Goal: Transaction & Acquisition: Purchase product/service

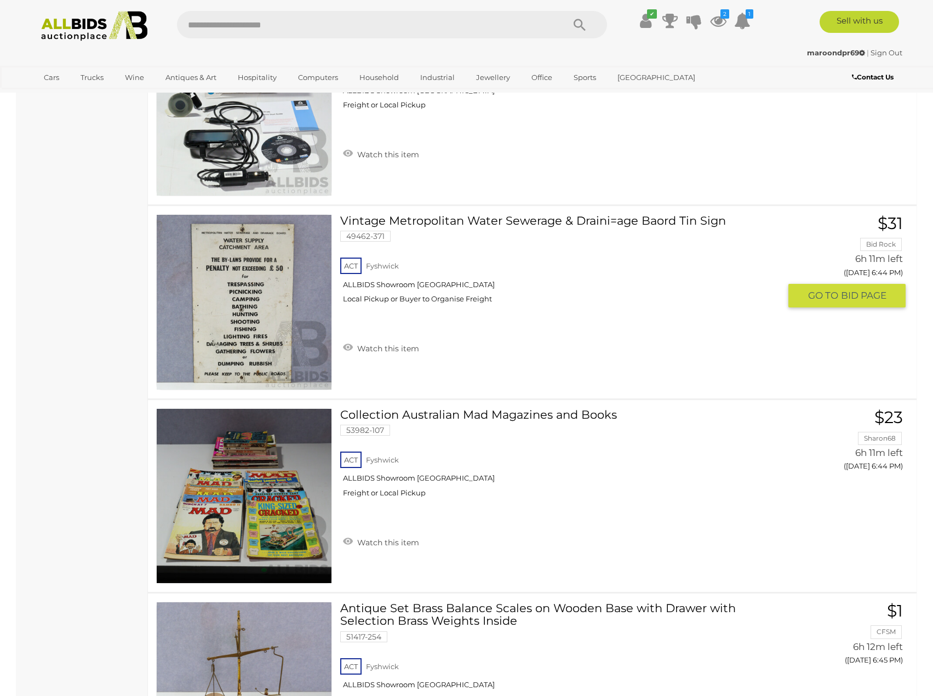
scroll to position [3452, 0]
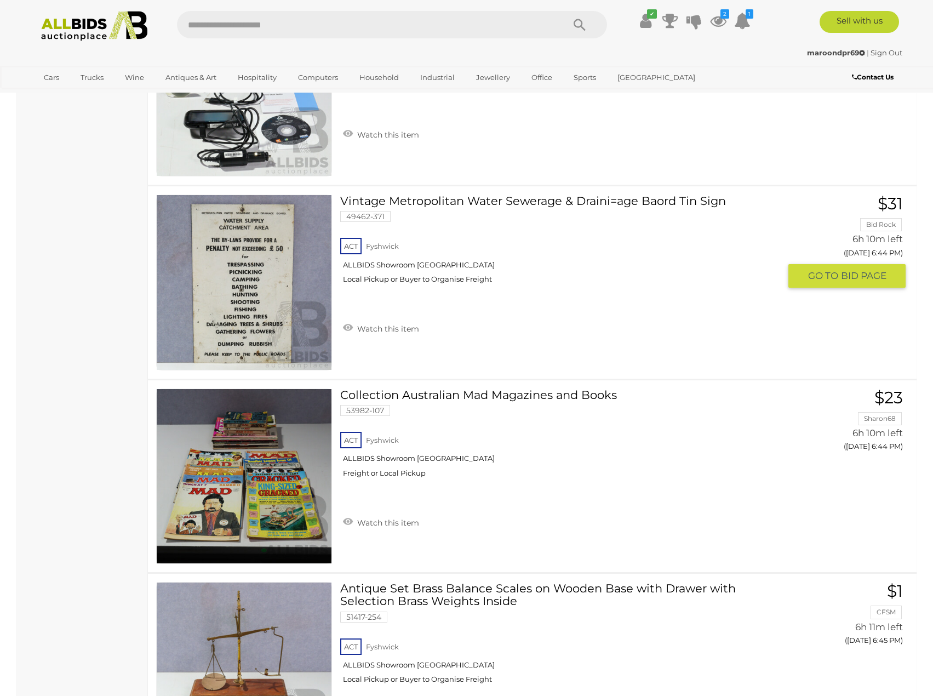
click at [230, 270] on link at bounding box center [244, 283] width 176 height 176
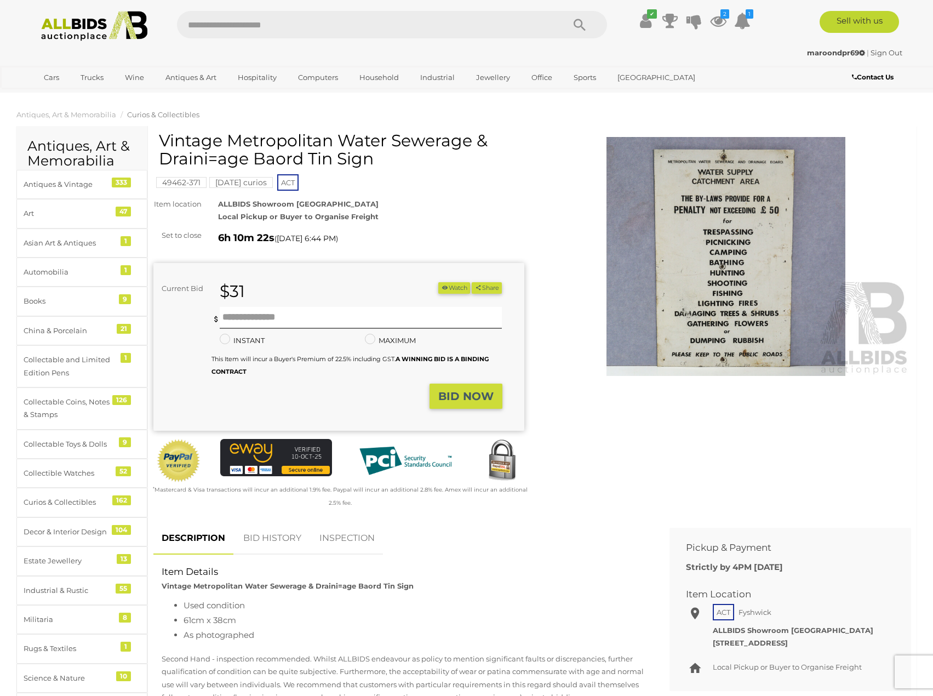
click at [820, 238] on img at bounding box center [726, 256] width 371 height 239
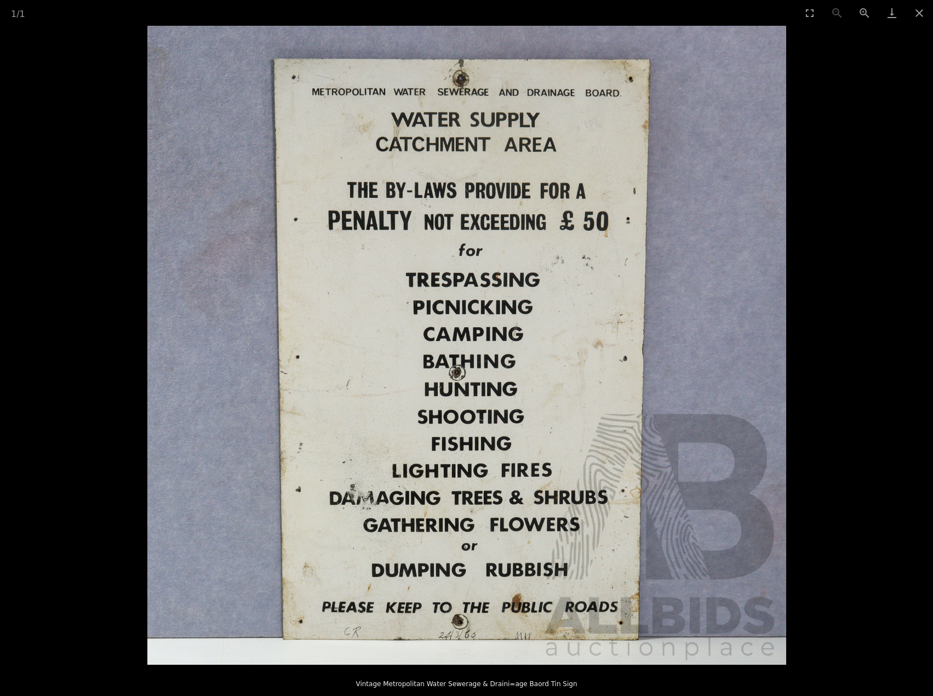
click at [847, 127] on picture at bounding box center [466, 345] width 933 height 639
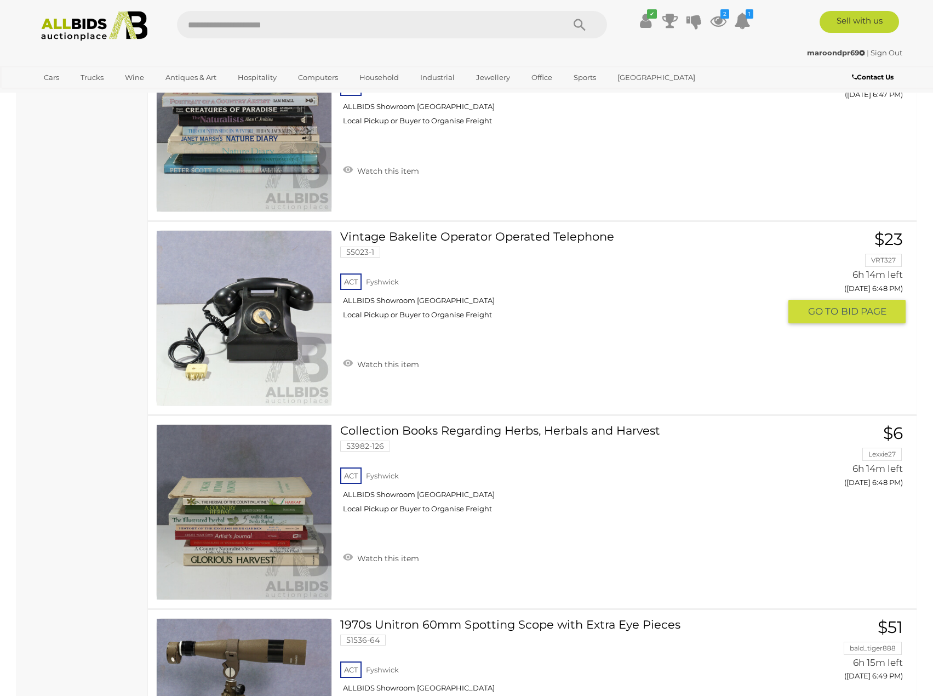
scroll to position [4787, 0]
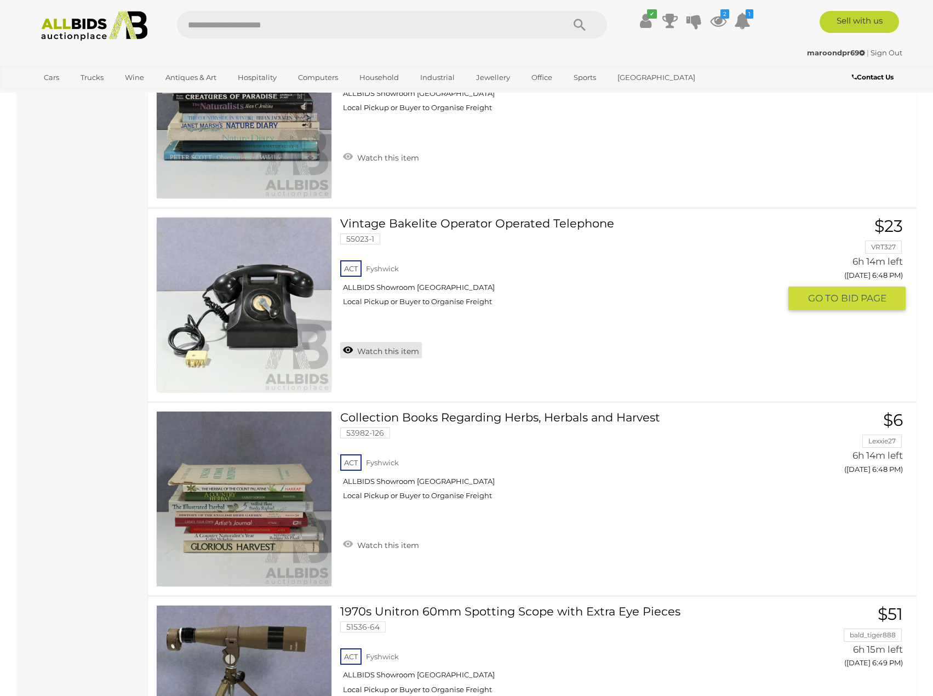
click at [400, 350] on link "Watch this item" at bounding box center [381, 350] width 82 height 16
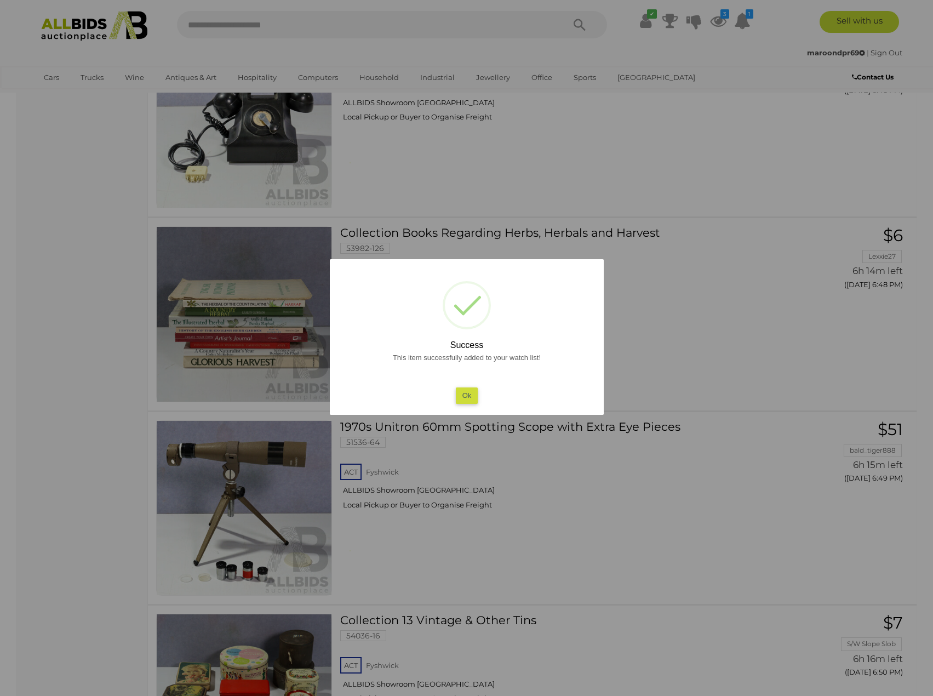
scroll to position [5061, 0]
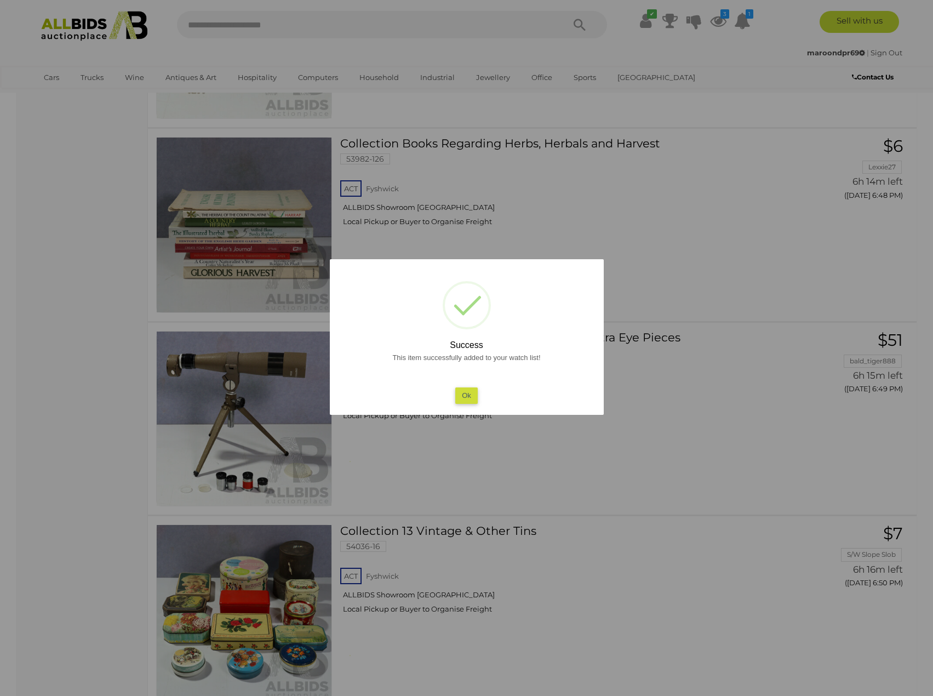
click at [692, 378] on div at bounding box center [466, 348] width 933 height 696
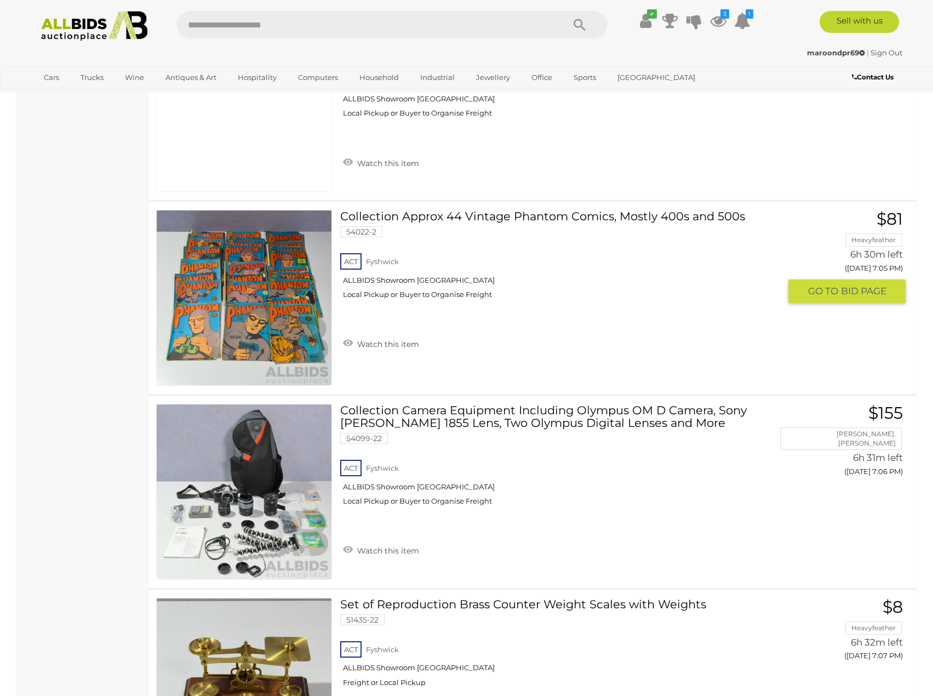
scroll to position [8678, 0]
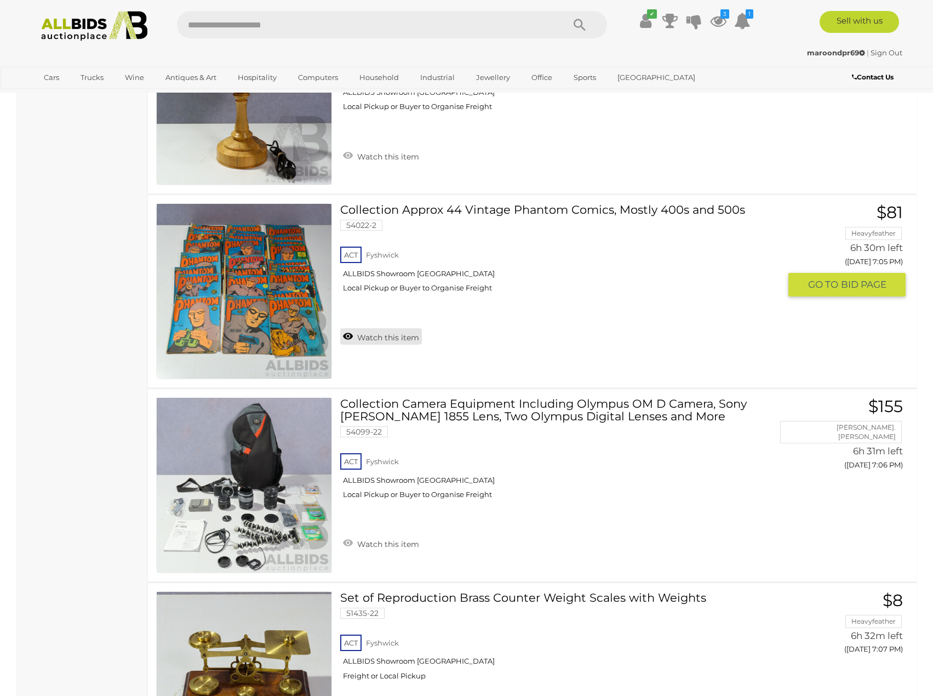
click at [399, 337] on link "Watch this item" at bounding box center [381, 336] width 82 height 16
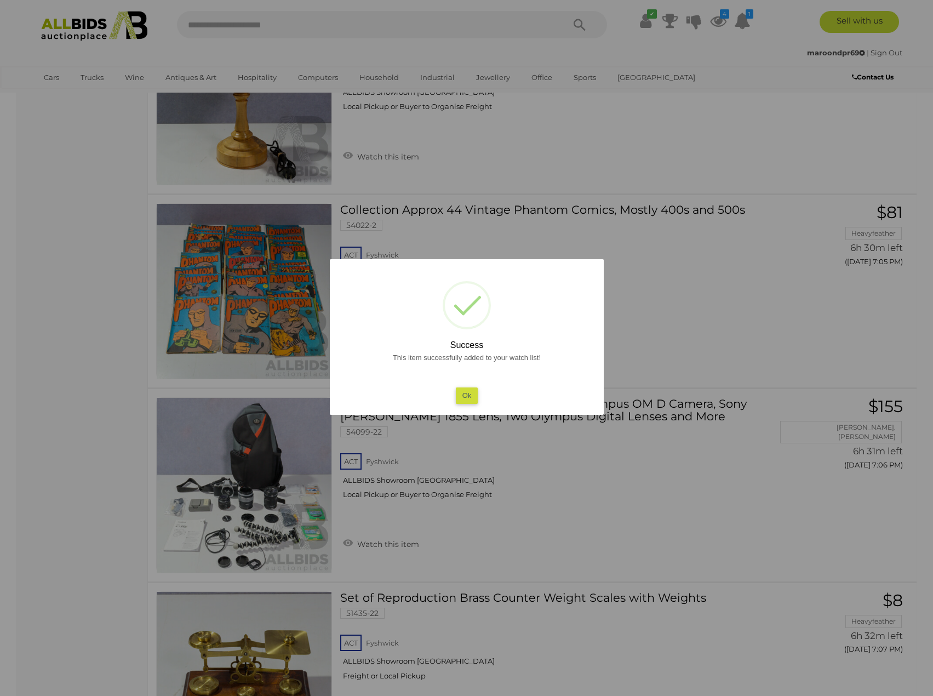
click at [675, 358] on div at bounding box center [466, 348] width 933 height 696
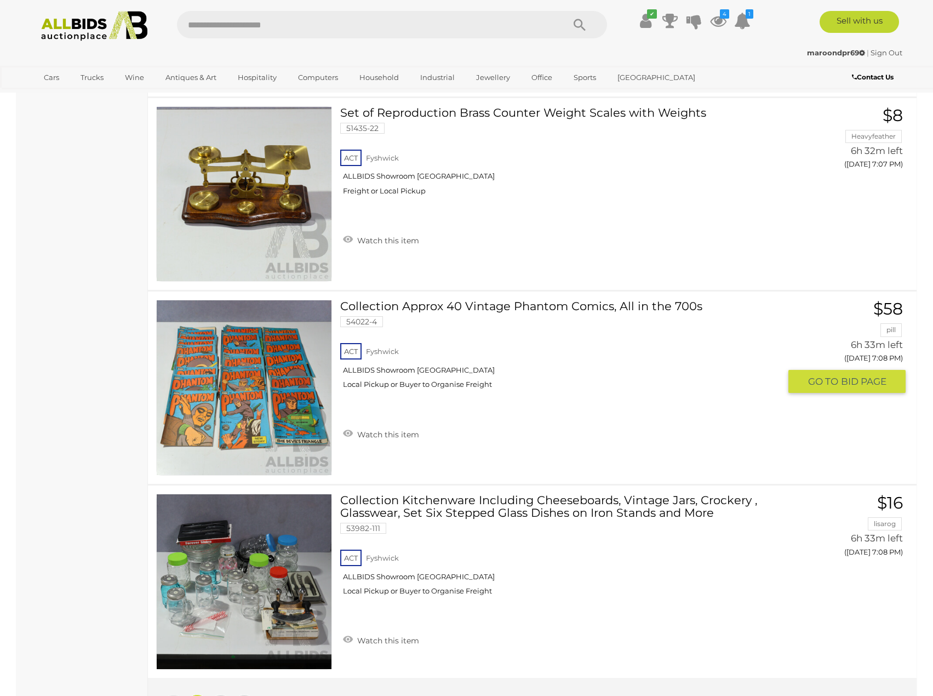
scroll to position [9171, 0]
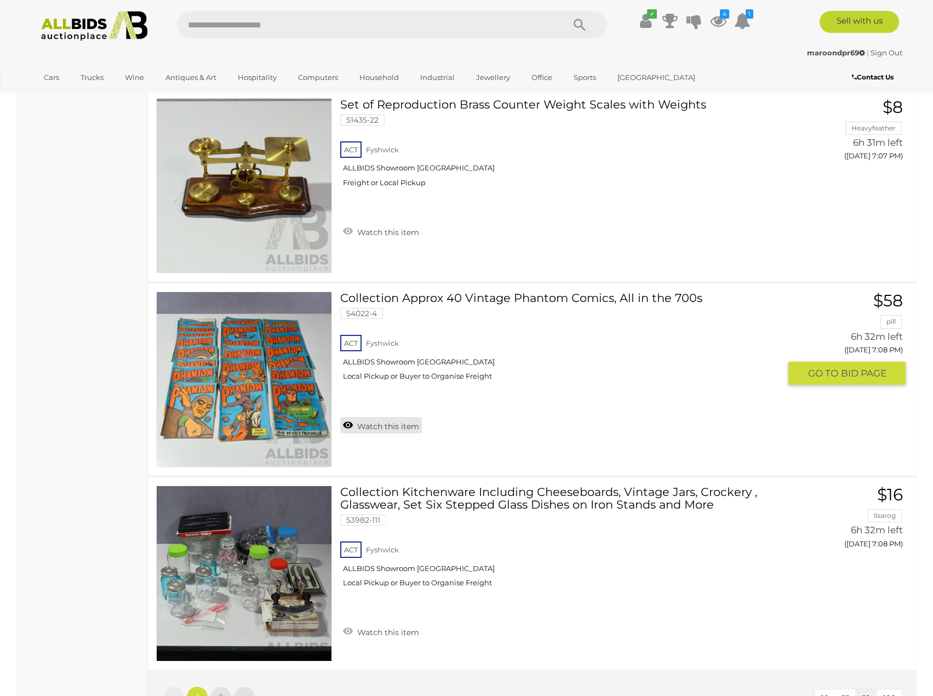
click at [374, 425] on link "Watch this item" at bounding box center [381, 425] width 82 height 16
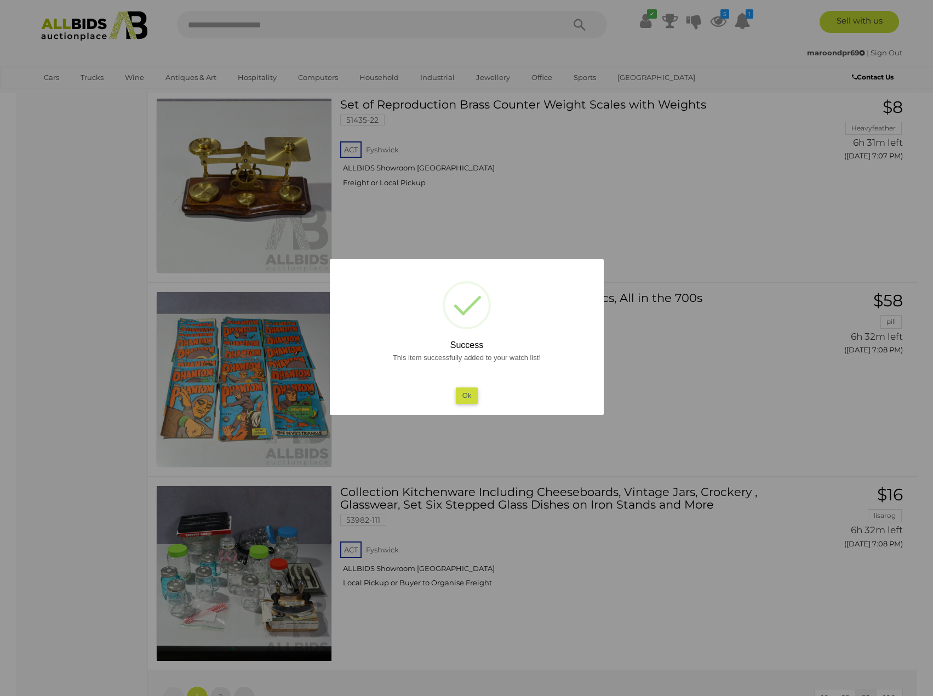
click at [661, 400] on div at bounding box center [466, 348] width 933 height 696
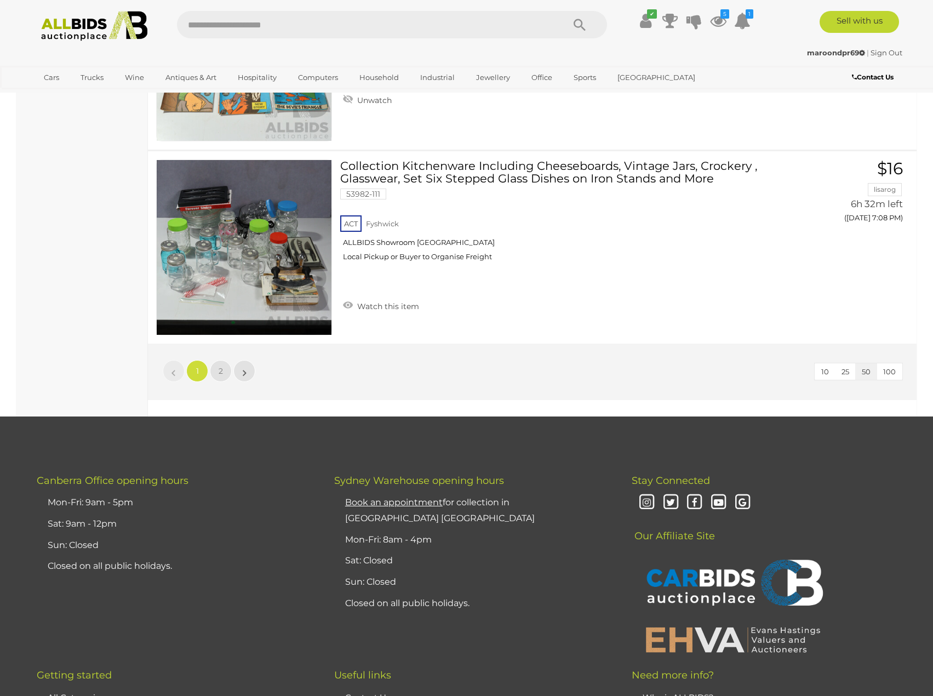
scroll to position [9500, 0]
